Goal: Transaction & Acquisition: Purchase product/service

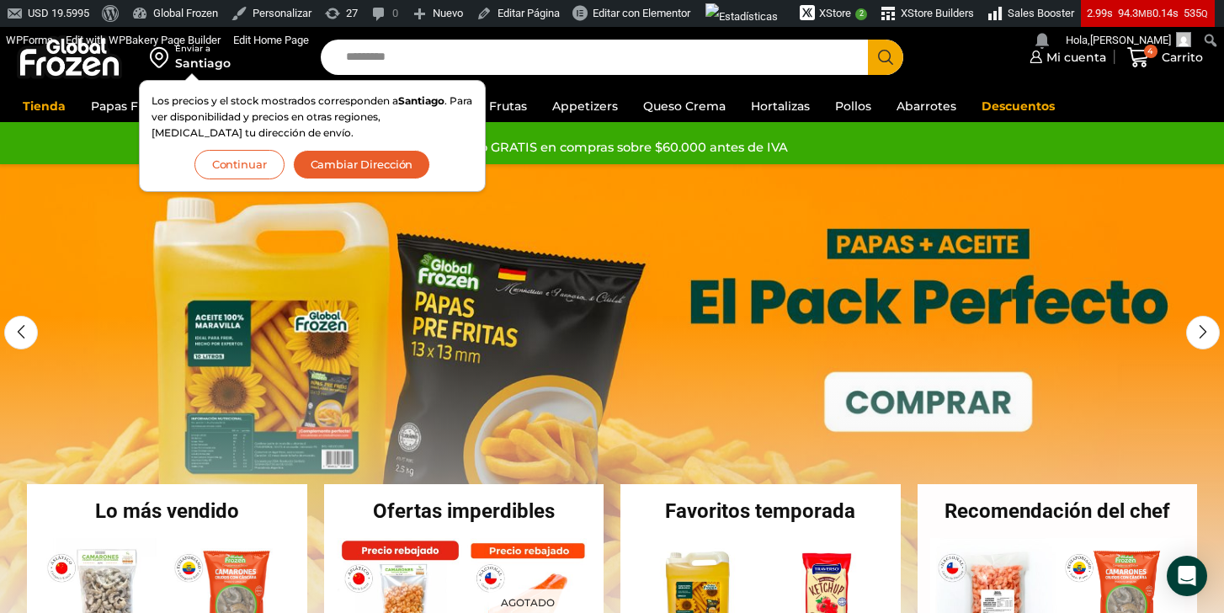
click at [236, 168] on button "Continuar" at bounding box center [239, 164] width 90 height 29
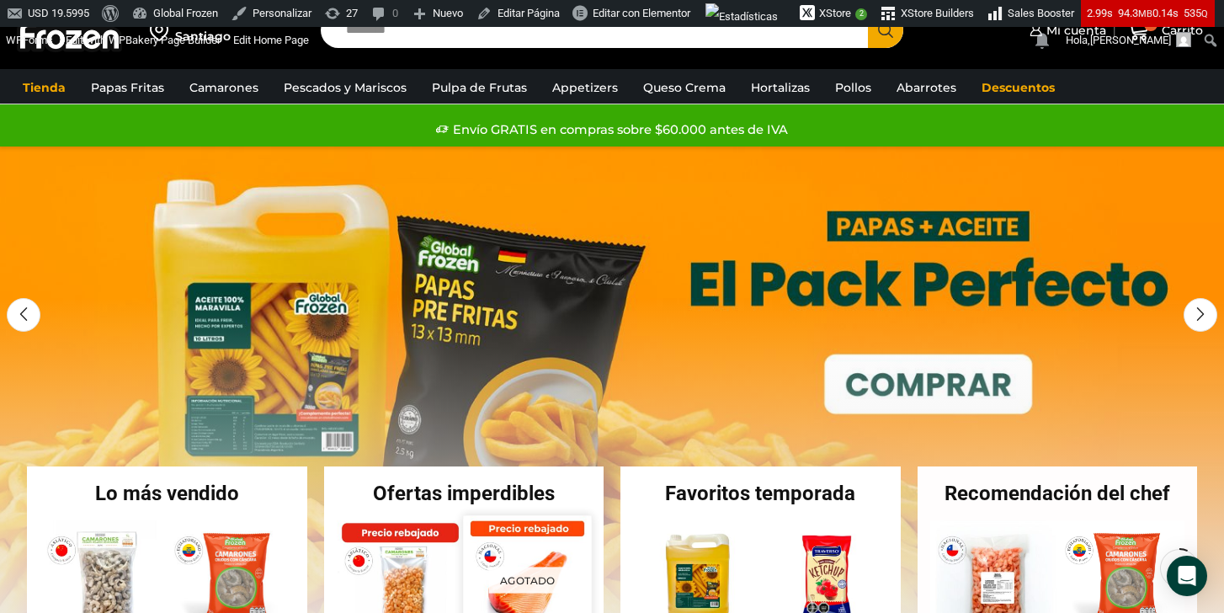
scroll to position [131, 0]
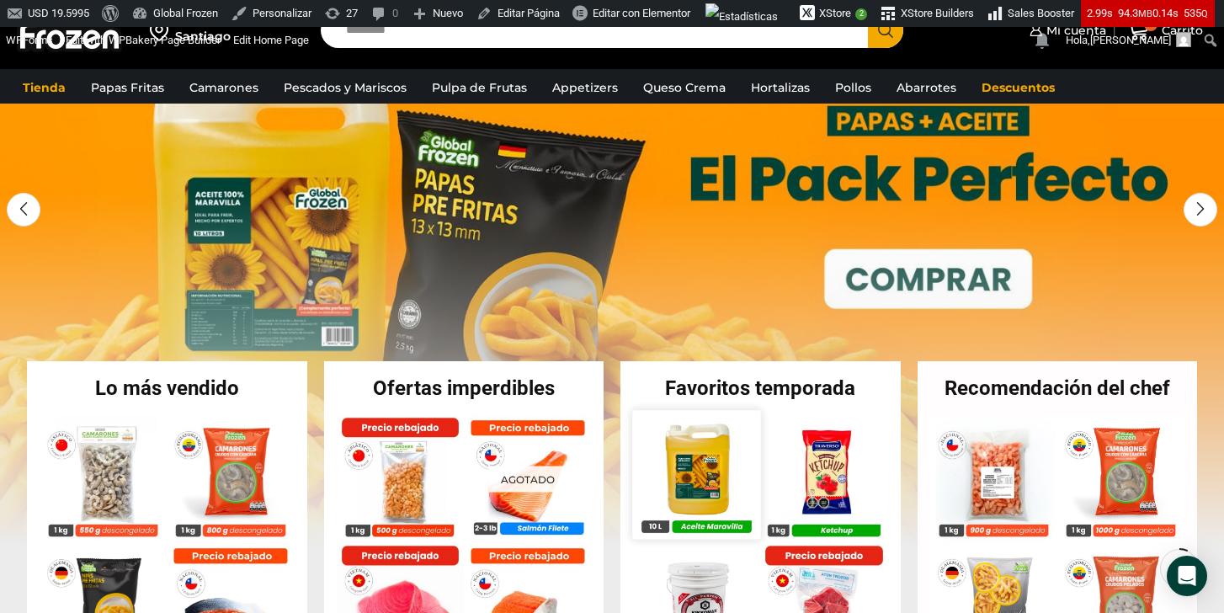
click at [704, 446] on img at bounding box center [696, 474] width 128 height 128
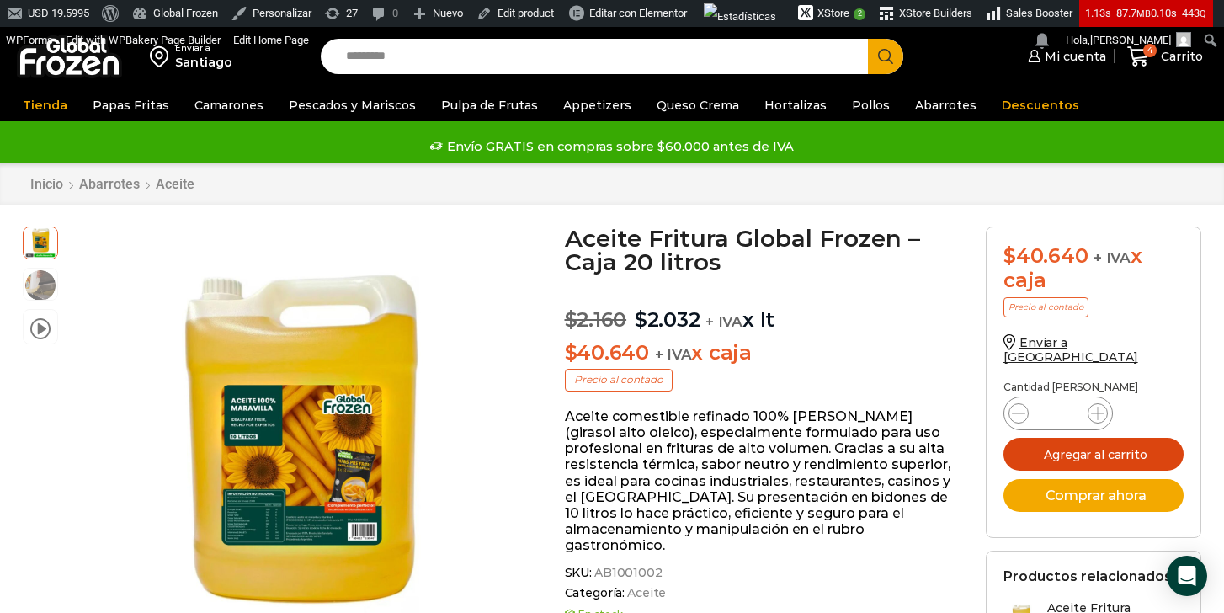
click at [1101, 440] on button "Agregar al carrito" at bounding box center [1093, 454] width 180 height 33
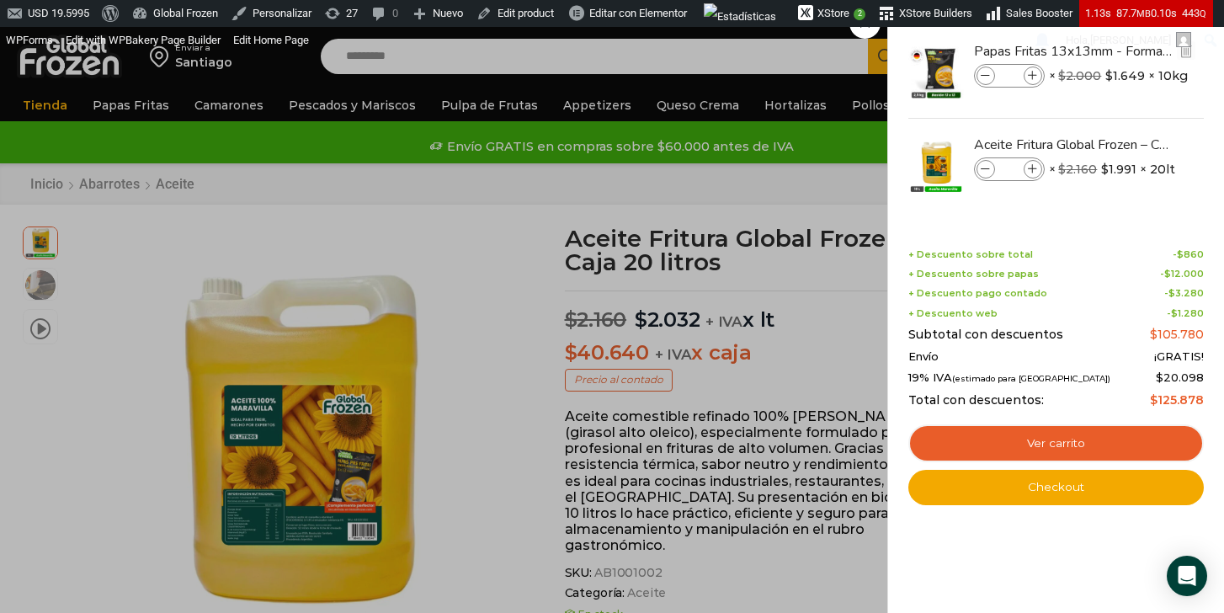
click at [981, 72] on icon at bounding box center [985, 76] width 9 height 9
click at [982, 74] on icon at bounding box center [985, 76] width 9 height 9
click at [984, 74] on icon at bounding box center [985, 76] width 9 height 9
type input "*"
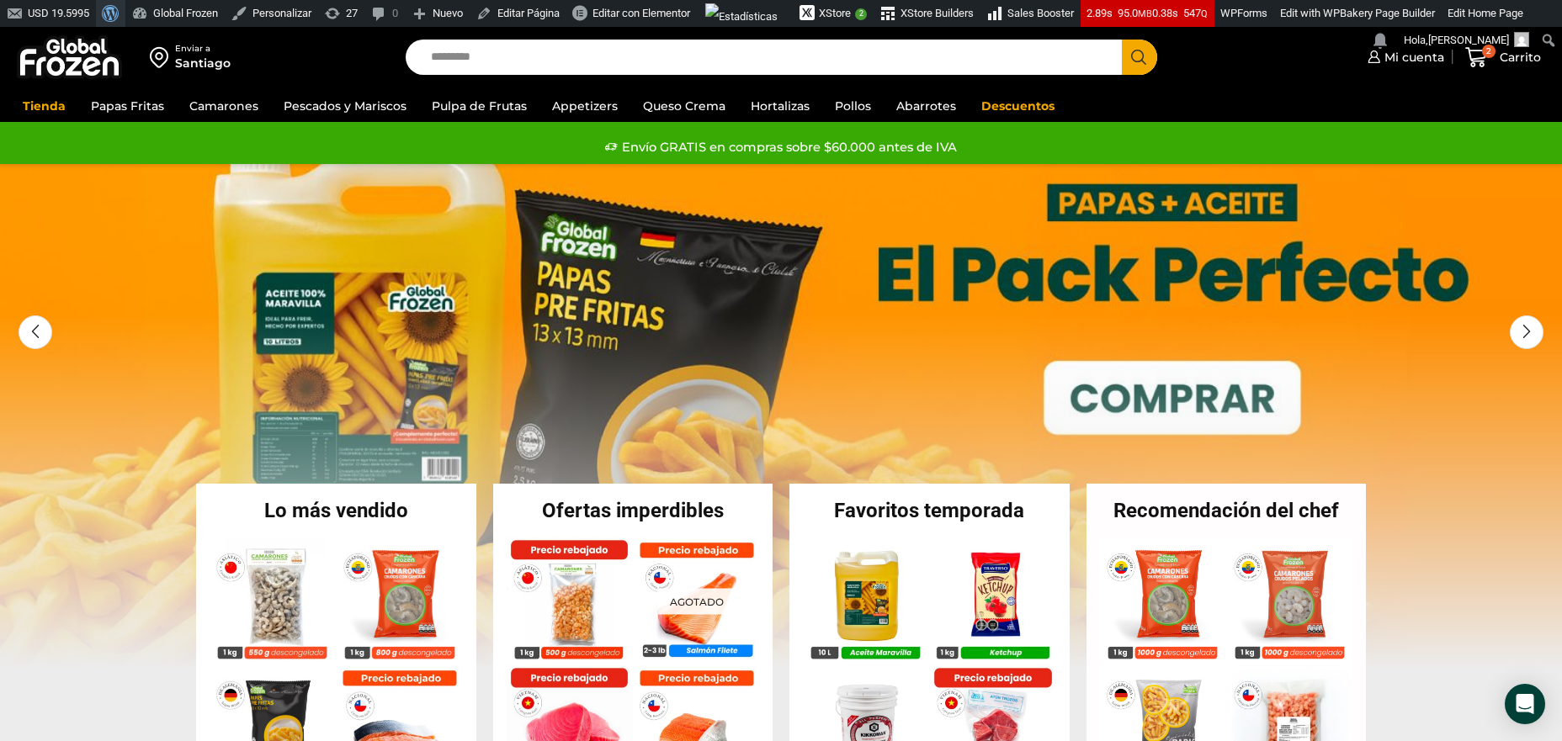
click at [114, 10] on span "Barra de herramientas" at bounding box center [108, 12] width 13 height 24
